Goal: Navigation & Orientation: Find specific page/section

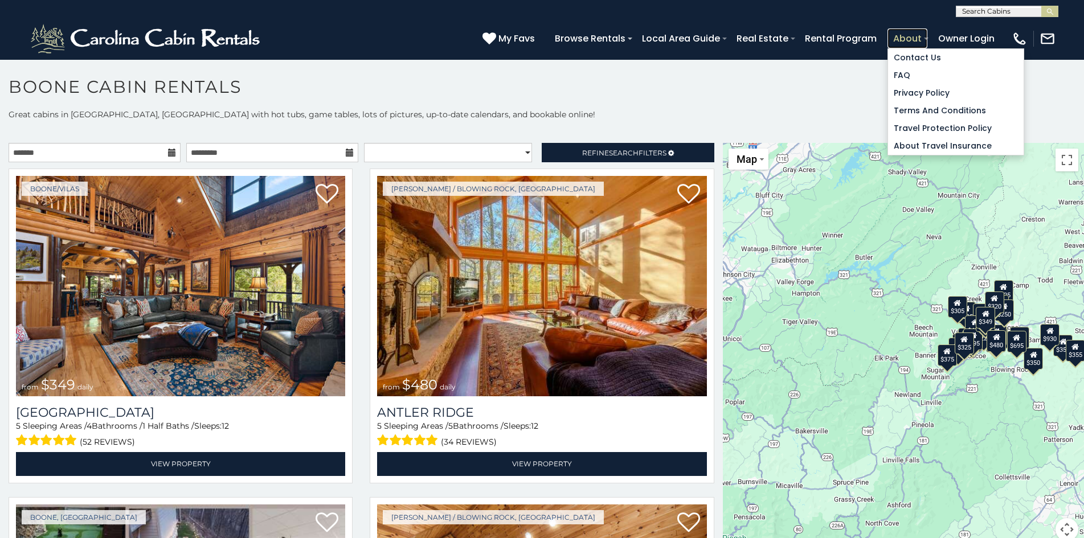
click at [892, 35] on link "About" at bounding box center [907, 38] width 40 height 20
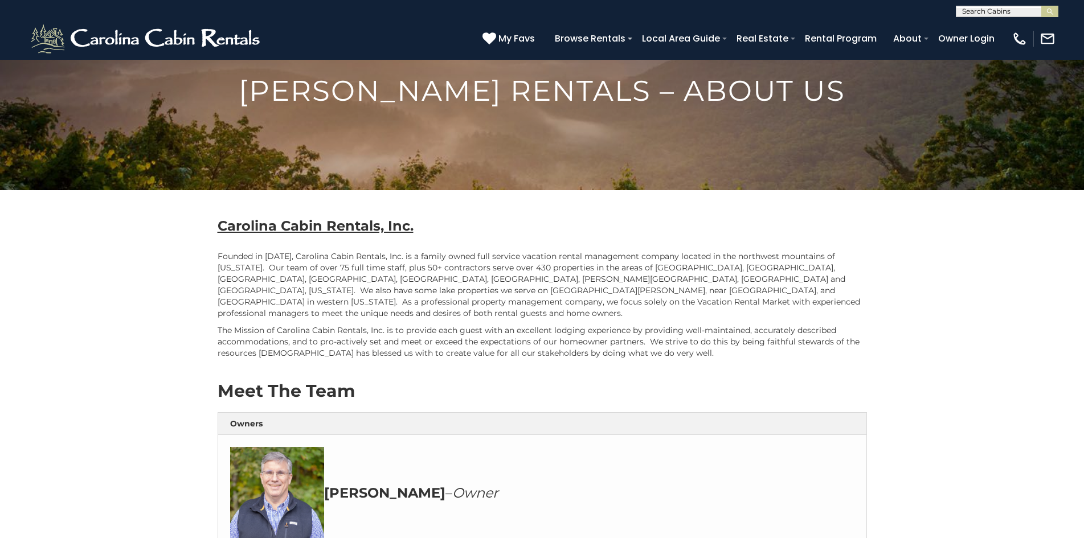
scroll to position [71, 0]
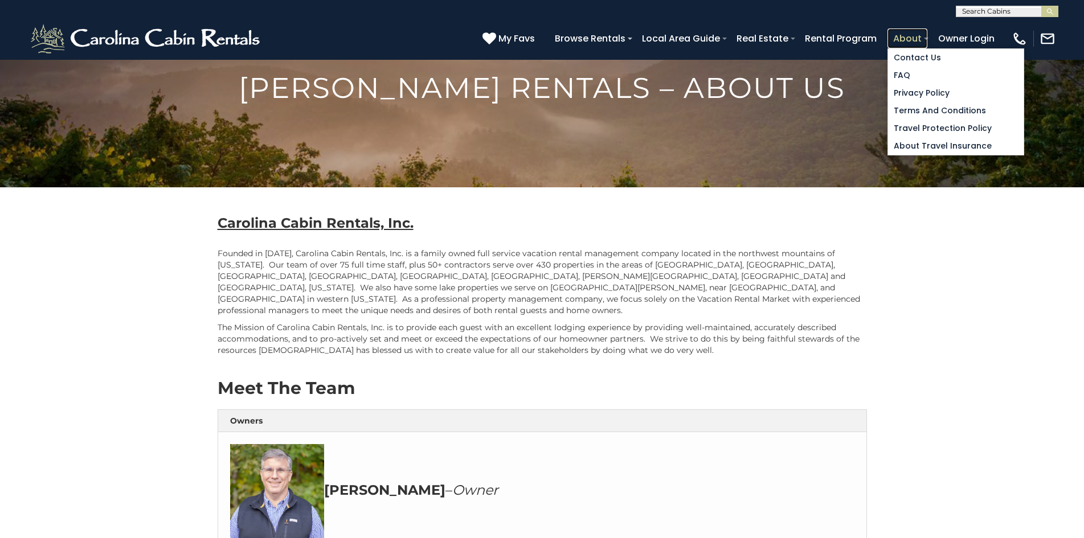
click at [893, 34] on link "About" at bounding box center [907, 38] width 40 height 20
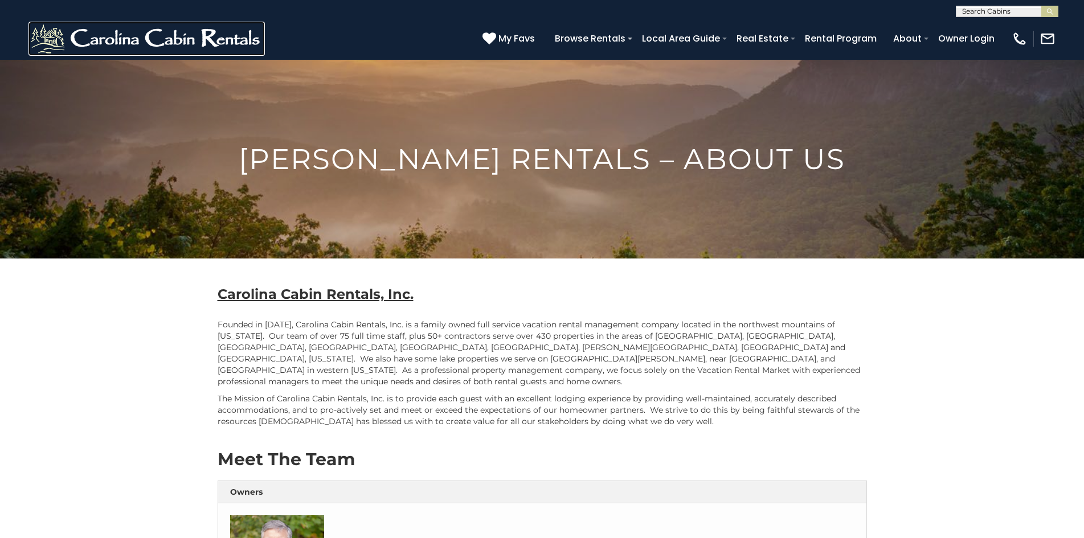
click at [39, 32] on img at bounding box center [146, 39] width 236 height 34
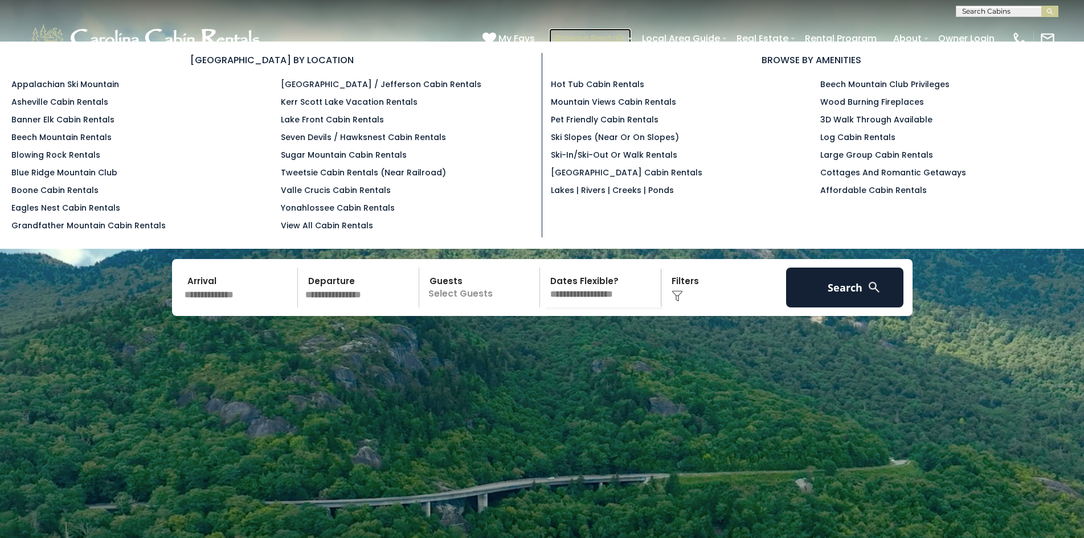
click at [571, 31] on link "Browse Rentals" at bounding box center [590, 38] width 82 height 20
